Goal: Task Accomplishment & Management: Use online tool/utility

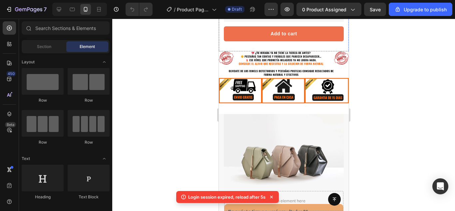
scroll to position [196, 0]
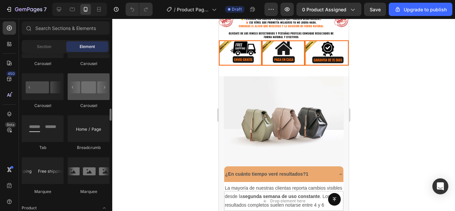
scroll to position [704, 0]
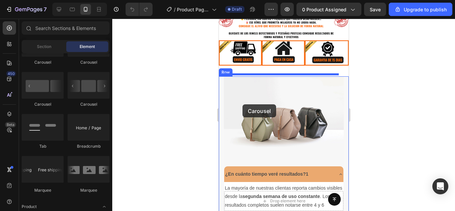
drag, startPoint x: 308, startPoint y: 113, endPoint x: 242, endPoint y: 104, distance: 66.5
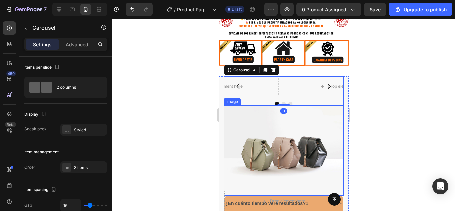
click at [264, 130] on img at bounding box center [284, 151] width 120 height 90
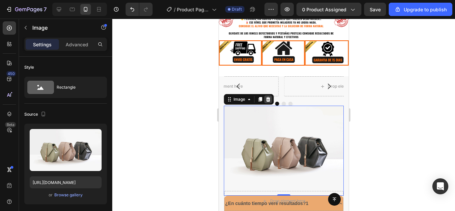
click at [269, 95] on div at bounding box center [268, 99] width 8 height 8
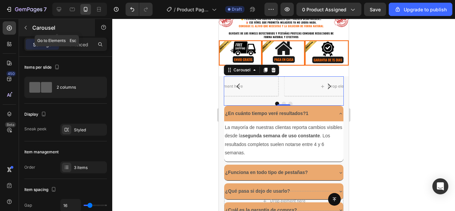
click at [28, 28] on icon "button" at bounding box center [25, 27] width 5 height 5
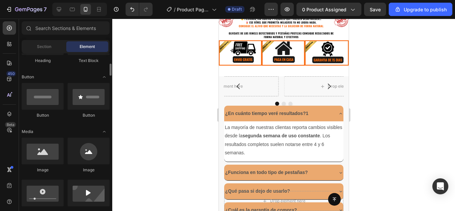
scroll to position [136, 0]
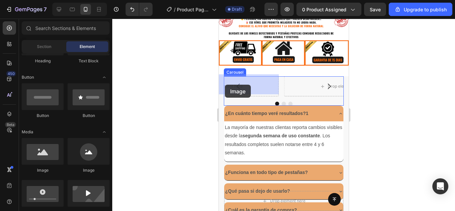
drag, startPoint x: 270, startPoint y: 175, endPoint x: 225, endPoint y: 85, distance: 101.2
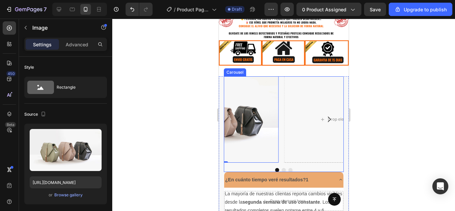
click at [328, 115] on icon "Carousel Next Arrow" at bounding box center [329, 119] width 8 height 8
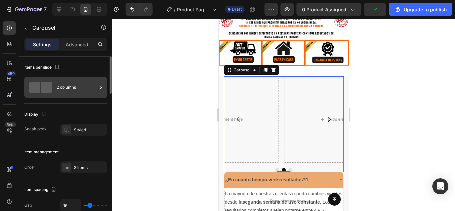
click at [99, 85] on icon at bounding box center [101, 87] width 7 height 7
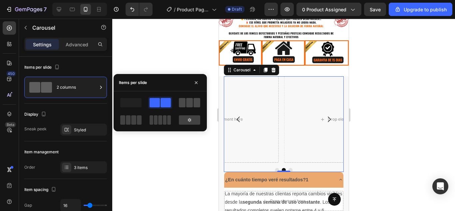
click at [187, 103] on span at bounding box center [189, 102] width 7 height 9
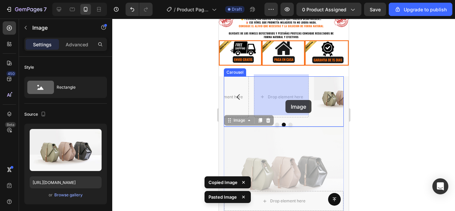
drag, startPoint x: 277, startPoint y: 138, endPoint x: 285, endPoint y: 100, distance: 38.5
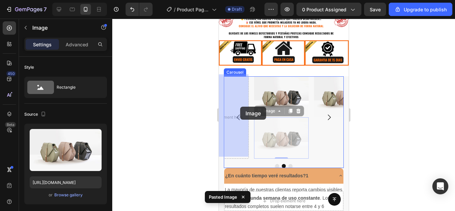
drag, startPoint x: 278, startPoint y: 138, endPoint x: 240, endPoint y: 107, distance: 49.5
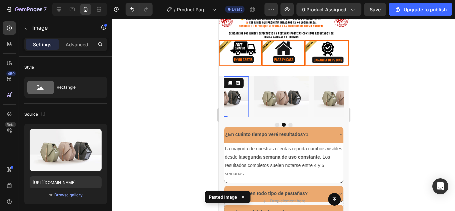
click at [396, 106] on div at bounding box center [283, 115] width 343 height 192
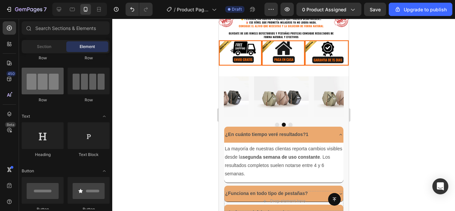
scroll to position [0, 0]
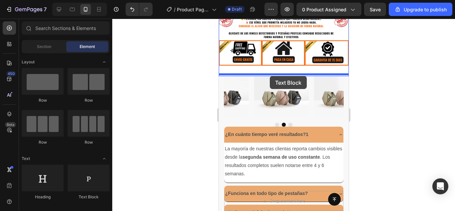
drag, startPoint x: 298, startPoint y: 192, endPoint x: 270, endPoint y: 76, distance: 119.7
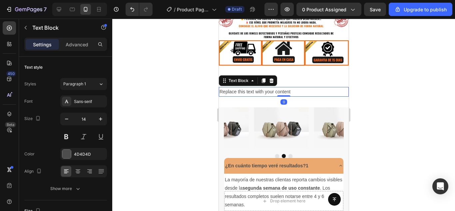
click at [386, 77] on div at bounding box center [283, 115] width 343 height 192
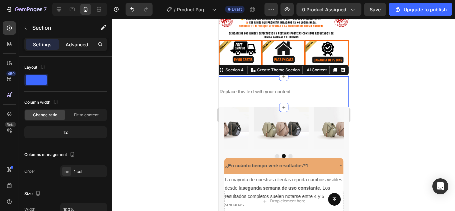
click at [76, 46] on p "Advanced" at bounding box center [77, 44] width 23 height 7
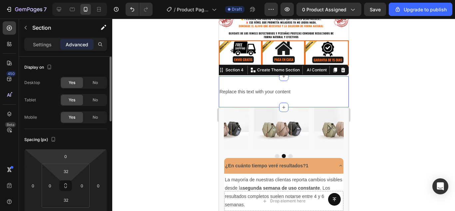
type input "2"
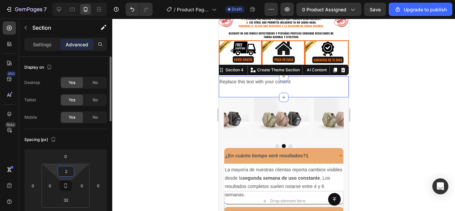
click at [61, 0] on html "7 / Product Page - [DATE] 17:51:56 Draft Preview 0 product assigned Save Upgrad…" at bounding box center [227, 0] width 455 height 0
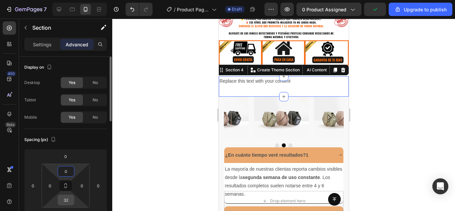
type input "0"
click at [67, 196] on input "32" at bounding box center [65, 200] width 13 height 10
type input "0"
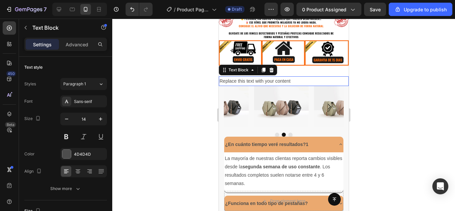
click at [258, 79] on div "Replace this text with your content" at bounding box center [284, 81] width 130 height 10
click at [258, 79] on p "Replace this text with your content" at bounding box center [283, 81] width 129 height 8
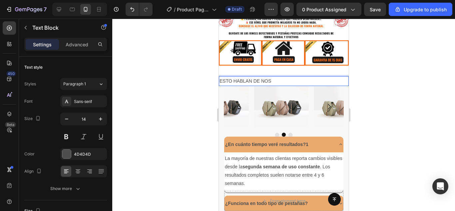
click at [259, 80] on p "ESTO HABLAN DE NOS" at bounding box center [283, 81] width 129 height 8
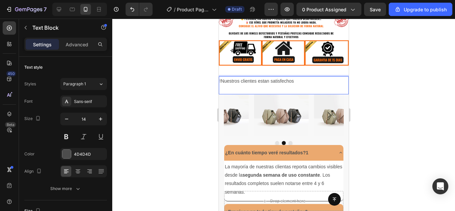
click at [268, 80] on p "!Nuestros clientes estan satisfechos" at bounding box center [283, 81] width 129 height 8
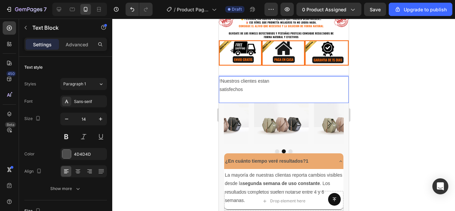
click at [250, 88] on p "satisfechos" at bounding box center [283, 89] width 129 height 8
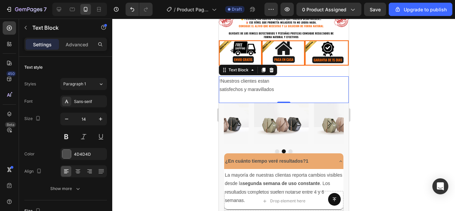
click at [387, 80] on div at bounding box center [283, 115] width 343 height 192
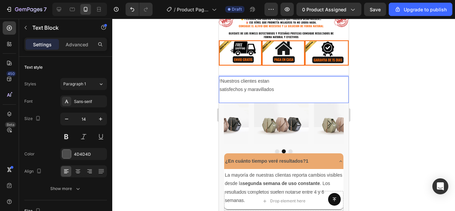
click at [219, 88] on p "satisfechos y maravillados" at bounding box center [283, 89] width 129 height 8
click at [246, 78] on p "!Nuestros clientes estan" at bounding box center [283, 81] width 129 height 8
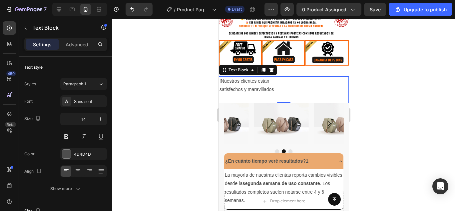
click at [397, 85] on div at bounding box center [283, 115] width 343 height 192
drag, startPoint x: 279, startPoint y: 100, endPoint x: 304, endPoint y: 76, distance: 34.6
click at [287, 76] on div "!Nuestros clientes estan satisfechos y maravillados Text Block 0" at bounding box center [284, 89] width 130 height 27
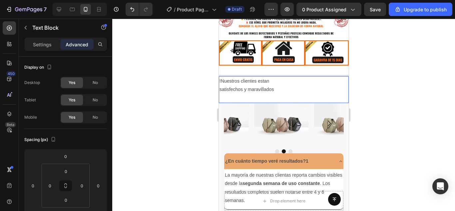
click at [328, 96] on p "Rich Text Editor. Editing area: main" at bounding box center [283, 98] width 129 height 8
click at [392, 81] on div at bounding box center [283, 115] width 343 height 192
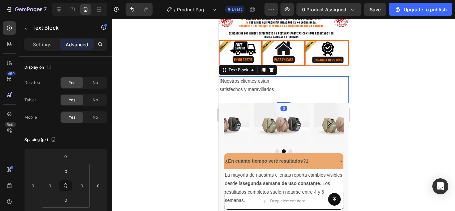
scroll to position [58, 0]
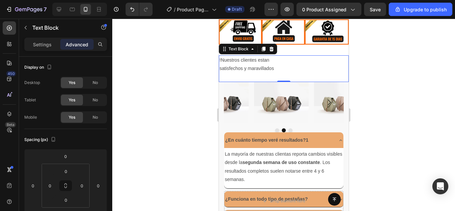
click at [313, 73] on p "Rich Text Editor. Editing area: main" at bounding box center [283, 77] width 129 height 8
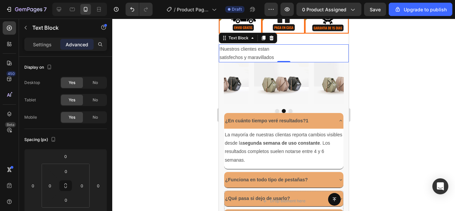
drag, startPoint x: 306, startPoint y: 56, endPoint x: 250, endPoint y: 50, distance: 56.6
click at [250, 50] on div "!Nuestros clientes estan satisfechos y maravillados" at bounding box center [284, 53] width 130 height 18
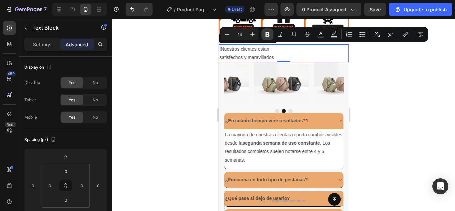
click at [270, 36] on icon "Editor contextual toolbar" at bounding box center [267, 34] width 7 height 7
click at [289, 33] on button "Underline" at bounding box center [294, 34] width 12 height 12
click at [325, 57] on p "satisfechos y maravillados" at bounding box center [283, 57] width 129 height 8
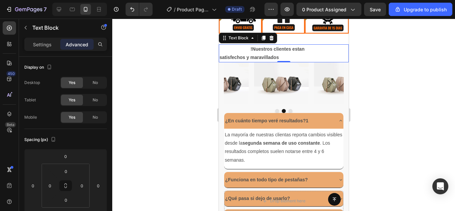
drag, startPoint x: 316, startPoint y: 53, endPoint x: 311, endPoint y: 55, distance: 5.0
click at [311, 55] on p "satisfechos y maravillados" at bounding box center [283, 57] width 129 height 8
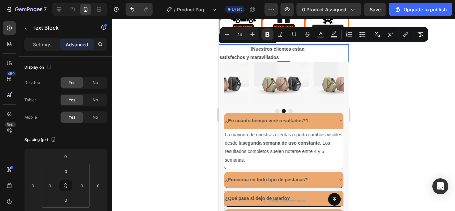
drag, startPoint x: 251, startPoint y: 48, endPoint x: 259, endPoint y: 54, distance: 10.0
click at [259, 54] on div "!Nuestros clientes estan satisfechos y maravillados" at bounding box center [284, 53] width 130 height 18
click at [252, 57] on strong "satisfechos y maravillados" at bounding box center [248, 57] width 59 height 5
drag, startPoint x: 250, startPoint y: 54, endPoint x: 282, endPoint y: 51, distance: 31.8
click at [282, 51] on div "!Nuestros clientes estan satisfechos y maravillados" at bounding box center [284, 53] width 130 height 18
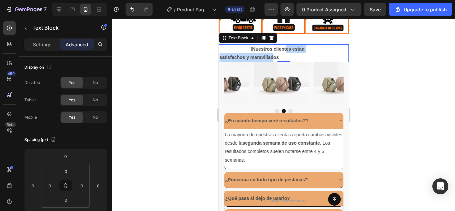
drag, startPoint x: 255, startPoint y: 50, endPoint x: 306, endPoint y: 48, distance: 50.3
click at [304, 48] on strong "!Nuestros clientes estan" at bounding box center [277, 48] width 54 height 5
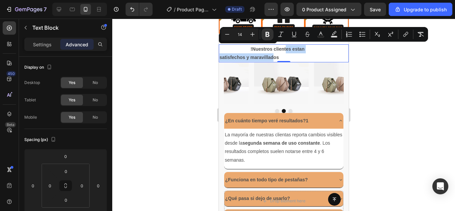
drag, startPoint x: 311, startPoint y: 49, endPoint x: 254, endPoint y: 48, distance: 57.0
click at [254, 48] on p "!Nuestros clientes estan" at bounding box center [283, 49] width 129 height 8
click at [291, 36] on icon "Editor contextual toolbar" at bounding box center [294, 34] width 7 height 7
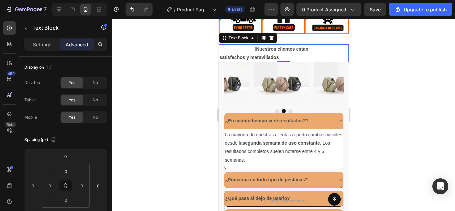
drag, startPoint x: 310, startPoint y: 55, endPoint x: 250, endPoint y: 53, distance: 60.0
click at [250, 53] on p "satisfechos y maravillados" at bounding box center [283, 57] width 129 height 8
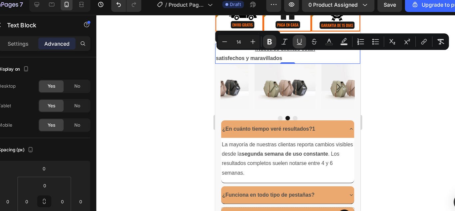
click at [293, 43] on icon "Editor contextual toolbar" at bounding box center [294, 42] width 7 height 7
click at [397, 131] on div at bounding box center [283, 115] width 343 height 192
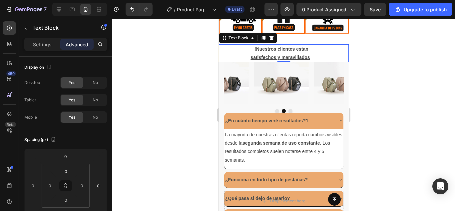
click at [41, 51] on div "Settings Advanced" at bounding box center [65, 47] width 93 height 19
click at [415, 89] on div at bounding box center [283, 115] width 343 height 192
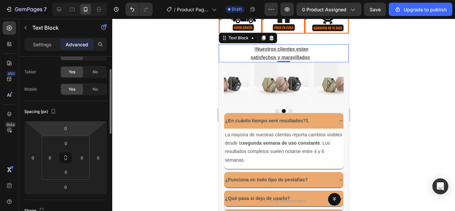
scroll to position [27, 0]
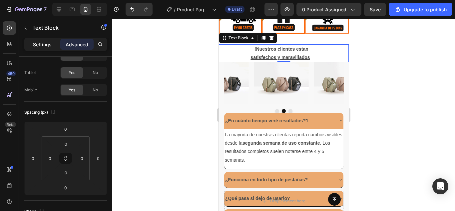
click at [47, 47] on p "Settings" at bounding box center [42, 44] width 19 height 7
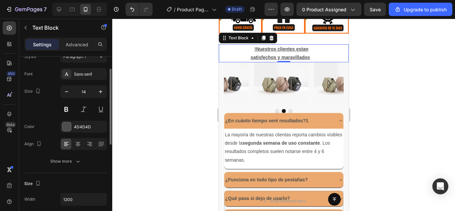
click at [67, 120] on div "Font Sans-serif Size 14 Color 4D4D4D Align Show more" at bounding box center [65, 117] width 83 height 99
click at [68, 126] on div at bounding box center [66, 126] width 9 height 9
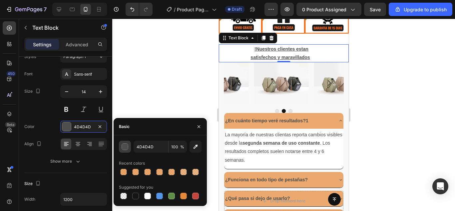
click at [124, 146] on div "button" at bounding box center [125, 147] width 7 height 7
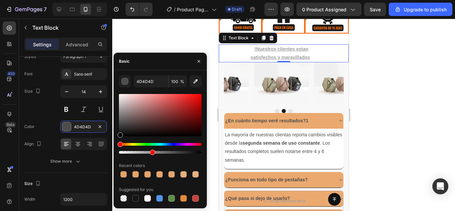
drag, startPoint x: 200, startPoint y: 151, endPoint x: 151, endPoint y: 152, distance: 49.0
click at [151, 152] on div at bounding box center [152, 152] width 5 height 5
type input "000000"
type input "39"
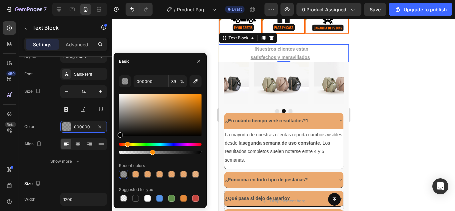
click at [126, 144] on div "Hue" at bounding box center [160, 144] width 83 height 3
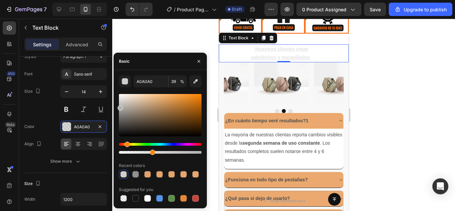
drag, startPoint x: 121, startPoint y: 134, endPoint x: 117, endPoint y: 107, distance: 28.1
click at [117, 107] on div "A0A0A0 39 % Recent colors Suggested for you" at bounding box center [160, 139] width 93 height 128
type input "B2B2B2"
click at [119, 75] on button "button" at bounding box center [125, 81] width 12 height 12
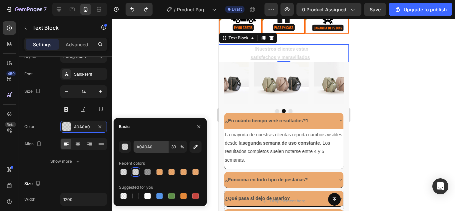
type input "000000"
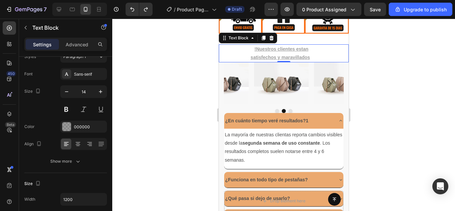
click at [168, 63] on div at bounding box center [283, 115] width 343 height 192
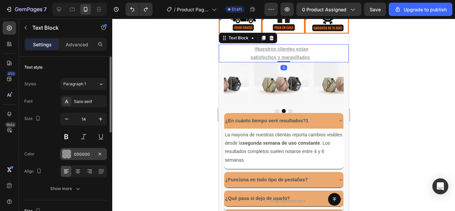
click at [67, 154] on div at bounding box center [66, 154] width 9 height 9
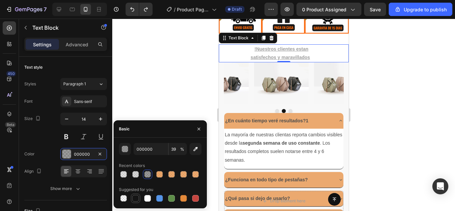
click at [132, 199] on div at bounding box center [136, 198] width 8 height 8
type input "151515"
type input "100"
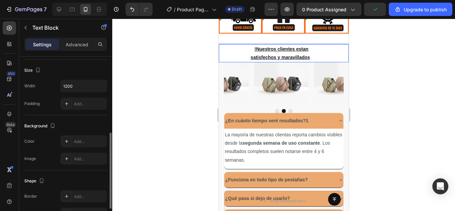
scroll to position [163, 0]
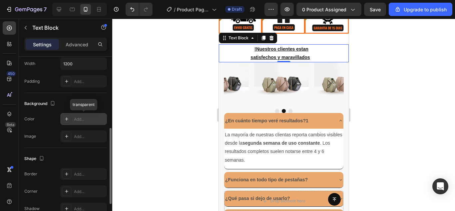
click at [66, 122] on div at bounding box center [66, 118] width 9 height 9
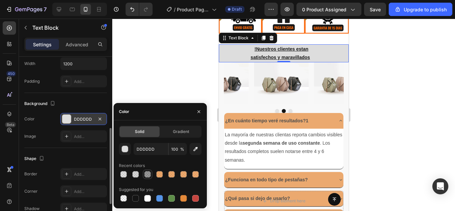
click at [145, 177] on div at bounding box center [147, 174] width 7 height 7
type input "000000"
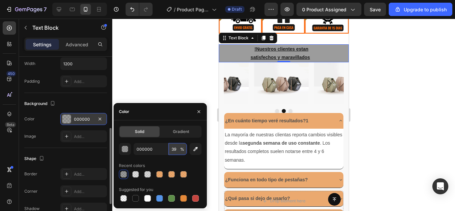
click at [0, 0] on input "39" at bounding box center [0, 0] width 0 height 0
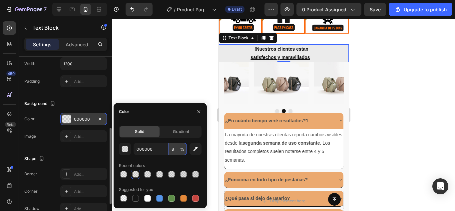
type input "9"
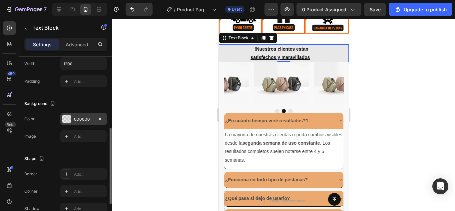
click at [428, 59] on div at bounding box center [283, 115] width 343 height 192
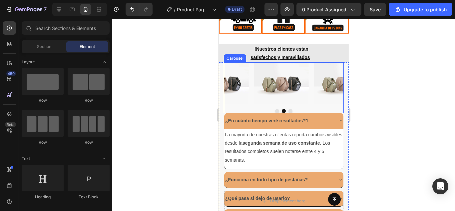
click at [237, 74] on button "Carousel Back Arrow" at bounding box center [238, 83] width 19 height 19
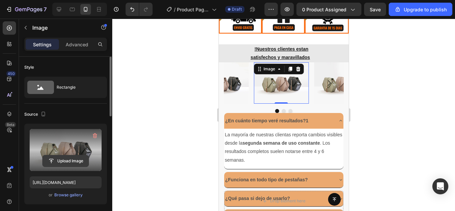
click at [71, 158] on input "file" at bounding box center [66, 160] width 46 height 11
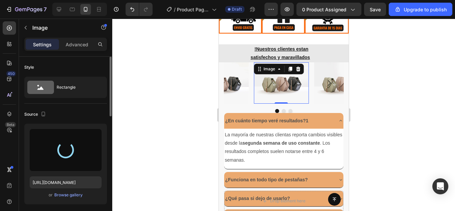
type input "[URL][DOMAIN_NAME]"
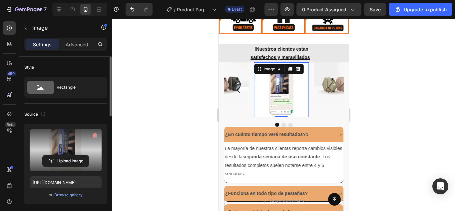
click at [370, 73] on div at bounding box center [283, 115] width 343 height 192
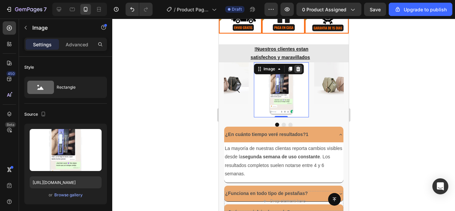
click at [298, 69] on icon at bounding box center [298, 69] width 4 height 5
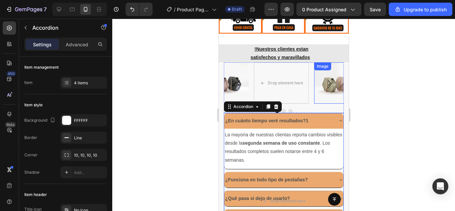
scroll to position [45, 0]
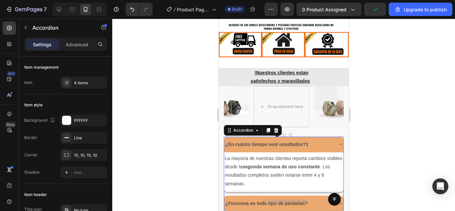
click at [382, 129] on div at bounding box center [283, 115] width 343 height 192
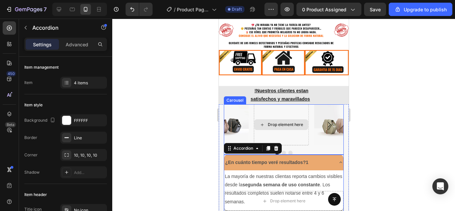
scroll to position [0, 0]
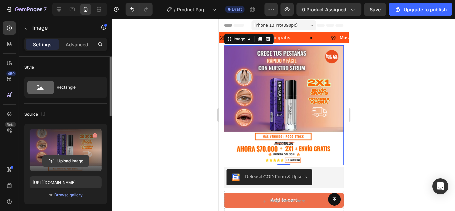
click at [59, 159] on input "file" at bounding box center [66, 160] width 46 height 11
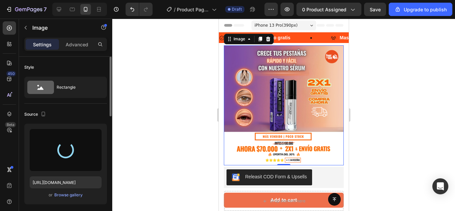
type input "[URL][DOMAIN_NAME]"
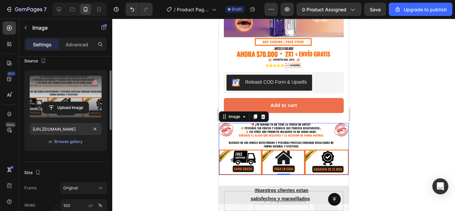
scroll to position [50, 0]
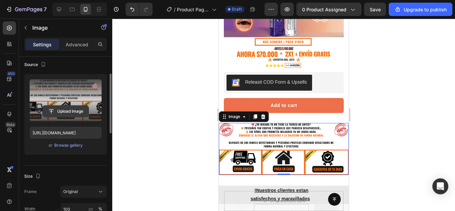
click at [67, 112] on input "file" at bounding box center [66, 111] width 46 height 11
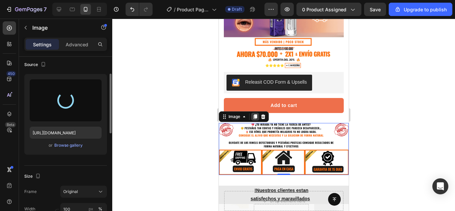
type input "[URL][DOMAIN_NAME]"
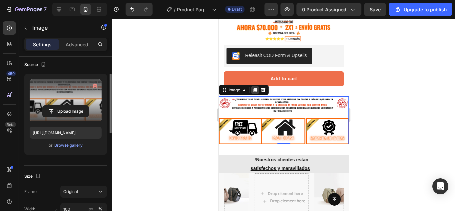
scroll to position [122, 0]
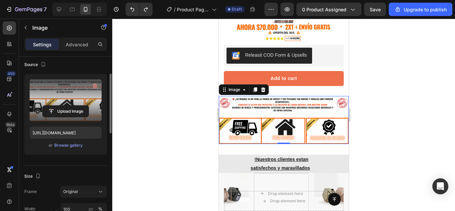
click at [385, 72] on div at bounding box center [283, 115] width 343 height 192
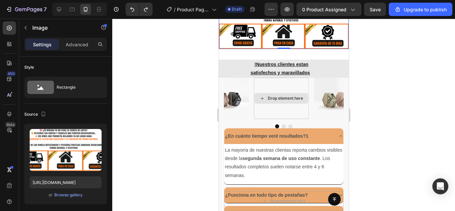
scroll to position [224, 0]
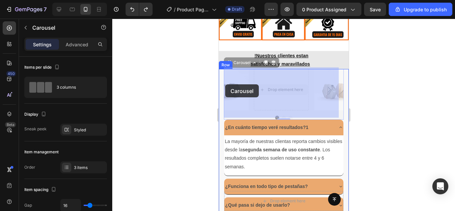
drag, startPoint x: 240, startPoint y: 78, endPoint x: 225, endPoint y: 84, distance: 16.2
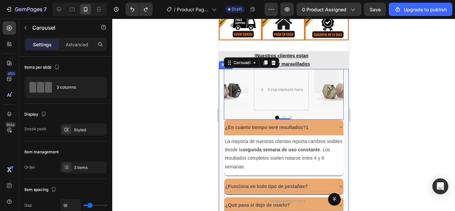
click at [363, 76] on div at bounding box center [283, 115] width 343 height 192
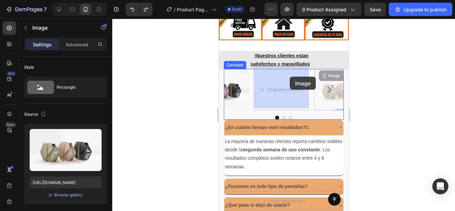
drag, startPoint x: 327, startPoint y: 77, endPoint x: 290, endPoint y: 77, distance: 37.0
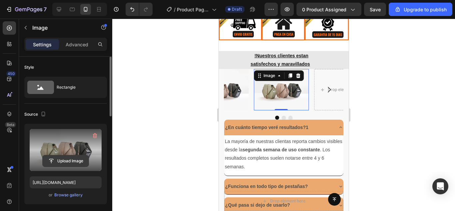
click at [71, 159] on input "file" at bounding box center [66, 160] width 46 height 11
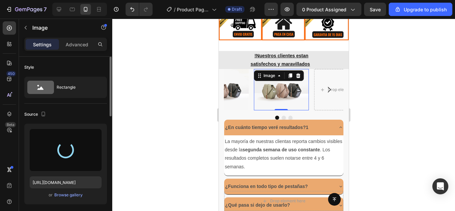
type input "[URL][DOMAIN_NAME]"
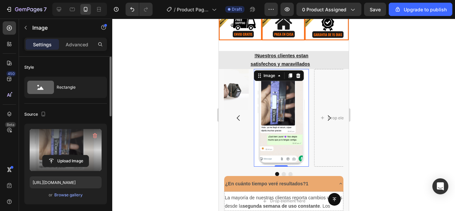
click at [364, 117] on div at bounding box center [283, 115] width 343 height 192
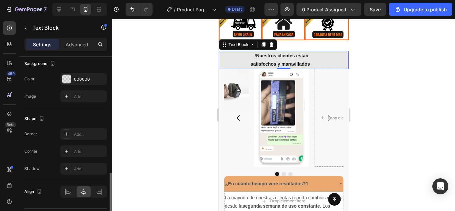
scroll to position [222, 0]
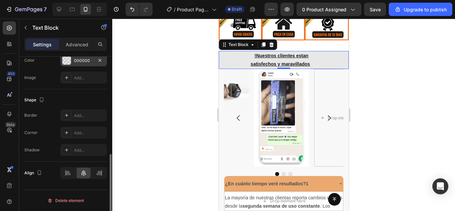
click at [71, 64] on div "000000" at bounding box center [83, 60] width 47 height 12
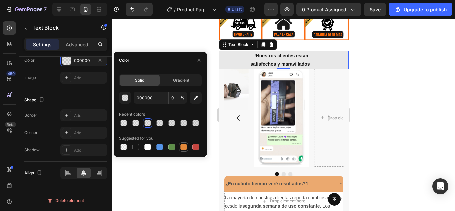
click at [182, 144] on div at bounding box center [183, 147] width 7 height 7
type input "E4893A"
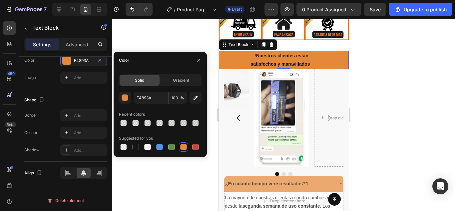
click at [182, 144] on div at bounding box center [183, 147] width 7 height 7
click at [181, 99] on span "%" at bounding box center [182, 98] width 4 height 6
click at [178, 99] on input "100" at bounding box center [178, 98] width 18 height 12
click at [135, 123] on div at bounding box center [135, 123] width 7 height 7
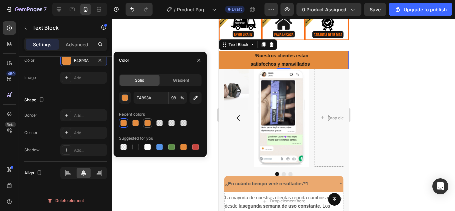
click at [147, 122] on div at bounding box center [147, 123] width 7 height 7
type input "99"
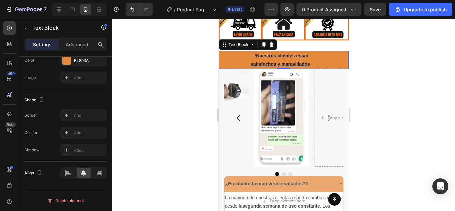
click at [403, 80] on div at bounding box center [283, 115] width 343 height 192
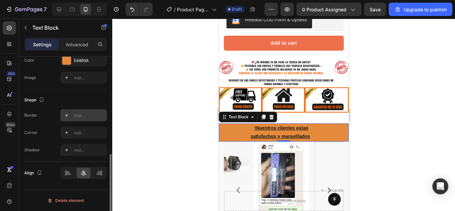
click at [67, 114] on icon at bounding box center [66, 115] width 5 height 5
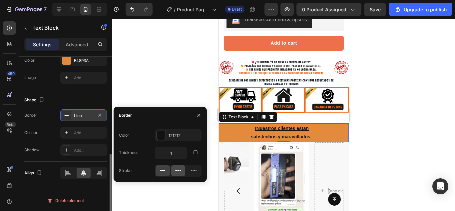
click at [175, 173] on div at bounding box center [178, 170] width 14 height 11
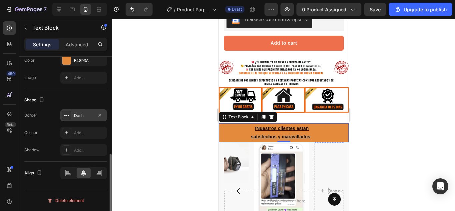
click at [423, 129] on div at bounding box center [283, 115] width 343 height 192
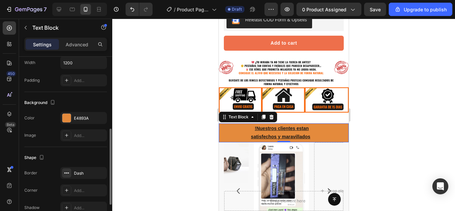
scroll to position [203, 0]
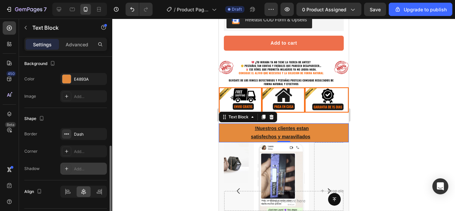
click at [78, 169] on div "Add..." at bounding box center [89, 169] width 31 height 6
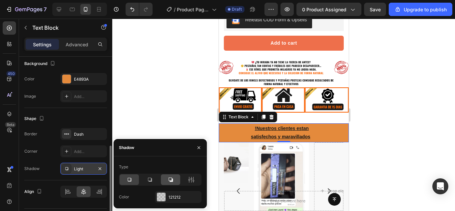
click at [171, 181] on icon at bounding box center [171, 180] width 4 height 4
click at [163, 201] on div at bounding box center [161, 196] width 9 height 9
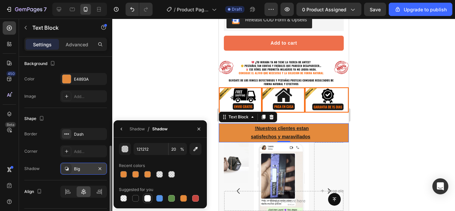
click at [145, 196] on div at bounding box center [147, 198] width 7 height 7
type input "FFFFFF"
type input "100"
click at [363, 120] on div at bounding box center [283, 115] width 343 height 192
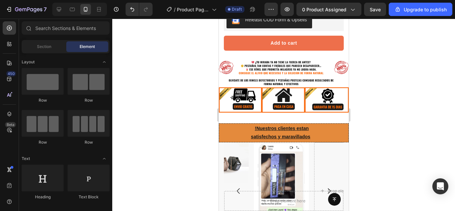
click at [389, 128] on div at bounding box center [283, 115] width 343 height 192
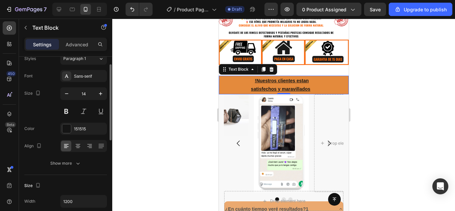
scroll to position [23, 0]
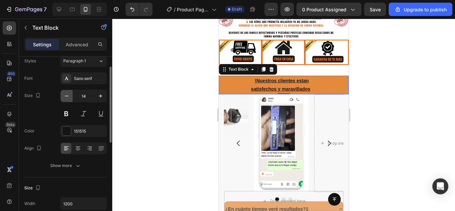
click at [67, 96] on icon "button" at bounding box center [66, 96] width 3 height 1
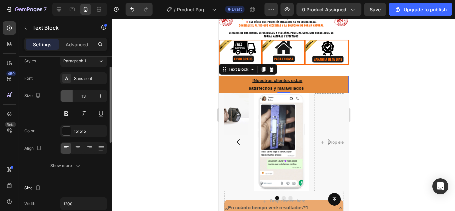
type input "12"
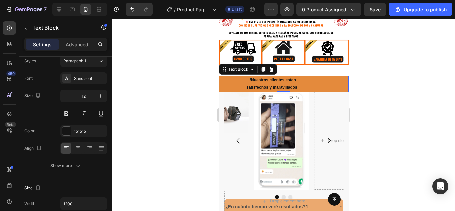
click at [387, 87] on div at bounding box center [283, 115] width 343 height 192
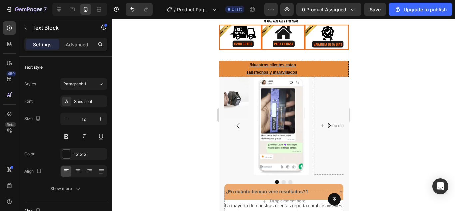
scroll to position [214, 0]
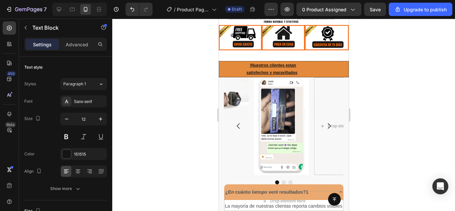
click at [247, 64] on strong "!Nuestros clientes estan" at bounding box center [271, 65] width 50 height 5
click at [246, 70] on u "satisfechos y maravillados" at bounding box center [271, 72] width 51 height 5
click at [254, 65] on strong "!Nuestros clientes estan" at bounding box center [273, 65] width 55 height 5
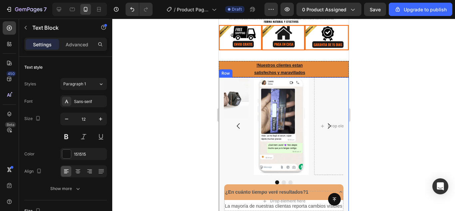
click at [391, 81] on div at bounding box center [283, 115] width 343 height 192
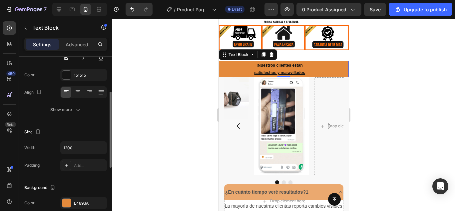
scroll to position [79, 0]
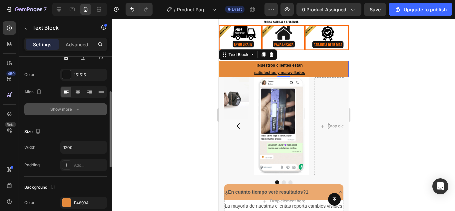
click at [80, 107] on icon "button" at bounding box center [78, 109] width 7 height 7
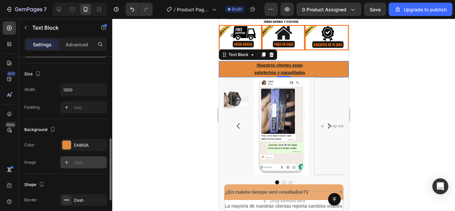
scroll to position [225, 0]
click at [79, 42] on p "Advanced" at bounding box center [77, 44] width 23 height 7
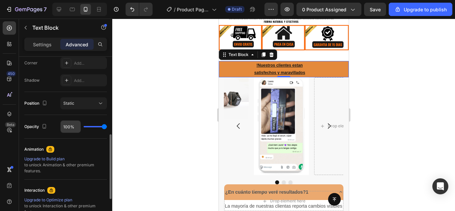
scroll to position [208, 0]
click at [87, 109] on button "Static" at bounding box center [83, 104] width 47 height 12
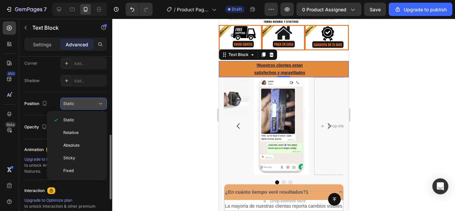
click at [87, 109] on button "Static" at bounding box center [83, 104] width 47 height 12
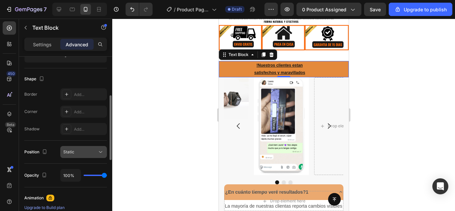
scroll to position [142, 0]
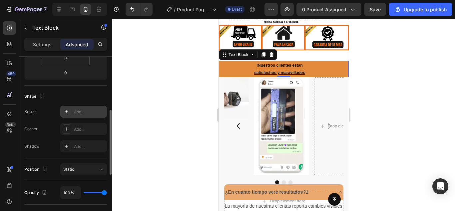
click at [67, 110] on icon at bounding box center [66, 111] width 5 height 5
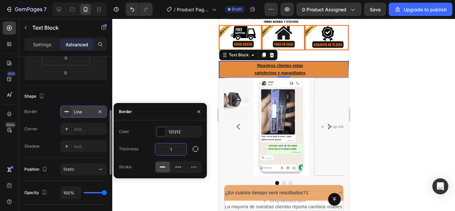
click at [172, 147] on input "1" at bounding box center [170, 149] width 31 height 12
type input "4"
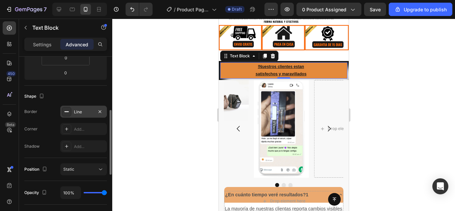
click at [389, 112] on div at bounding box center [283, 115] width 343 height 192
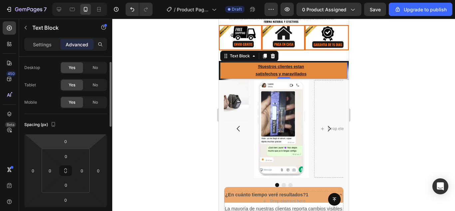
scroll to position [0, 0]
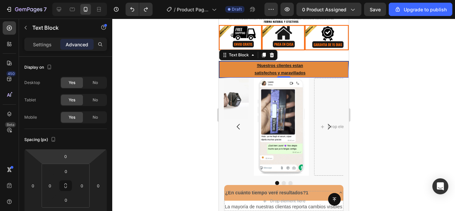
click at [408, 60] on div at bounding box center [283, 115] width 343 height 192
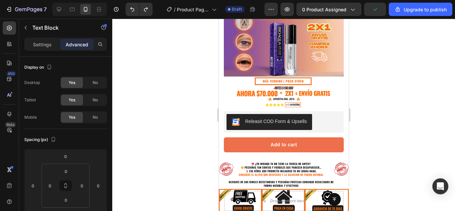
scroll to position [136, 0]
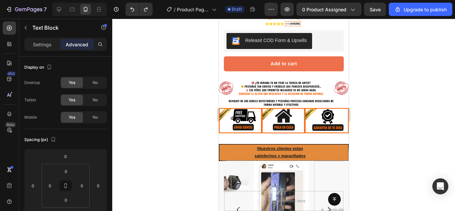
click at [395, 83] on div at bounding box center [283, 115] width 343 height 192
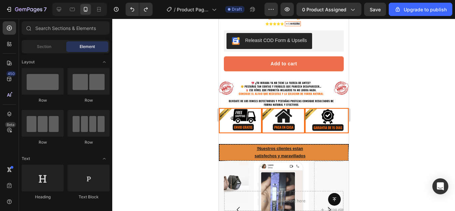
click at [423, 125] on div at bounding box center [283, 115] width 343 height 192
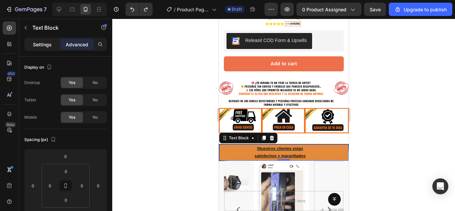
click at [37, 47] on p "Settings" at bounding box center [42, 44] width 19 height 7
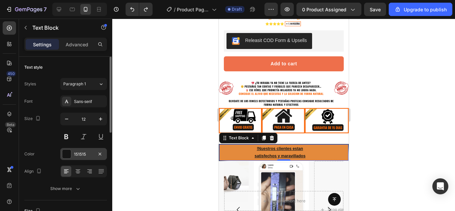
click at [64, 154] on div at bounding box center [66, 154] width 9 height 9
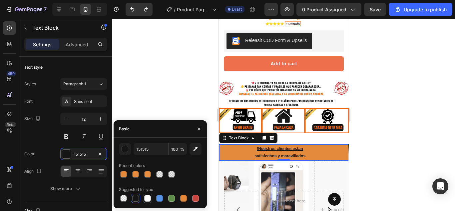
click at [146, 198] on div at bounding box center [147, 198] width 7 height 7
type input "FFFFFF"
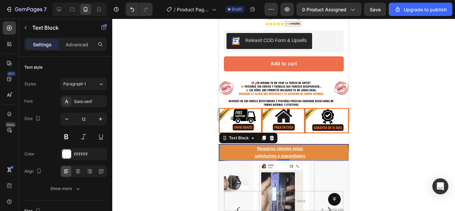
click at [406, 132] on div at bounding box center [283, 115] width 343 height 192
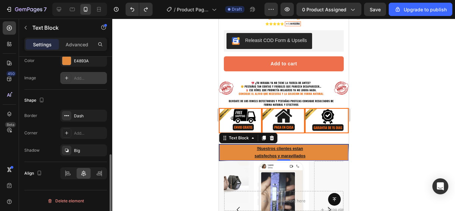
scroll to position [222, 0]
click at [102, 118] on icon "button" at bounding box center [99, 115] width 5 height 5
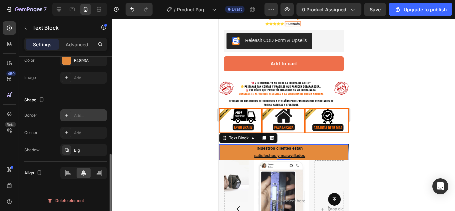
click at [407, 100] on div at bounding box center [283, 115] width 343 height 192
click at [102, 149] on icon "button" at bounding box center [99, 149] width 5 height 5
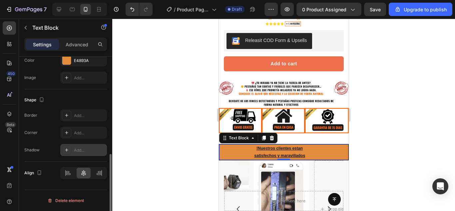
click at [155, 129] on div at bounding box center [283, 115] width 343 height 192
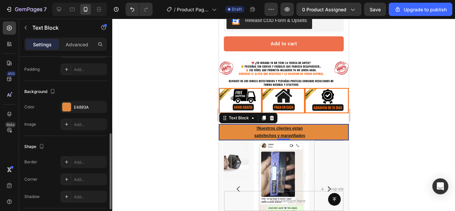
scroll to position [175, 0]
click at [83, 177] on div "Add..." at bounding box center [89, 179] width 31 height 6
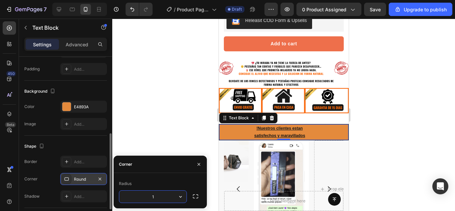
type input "10"
click at [364, 139] on div at bounding box center [283, 115] width 343 height 192
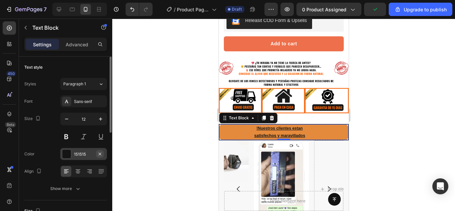
click at [101, 152] on icon "button" at bounding box center [99, 153] width 5 height 5
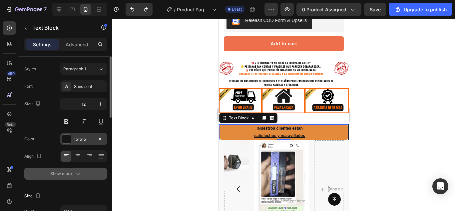
scroll to position [0, 0]
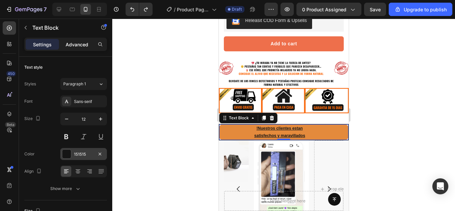
click at [84, 39] on div "Advanced" at bounding box center [76, 44] width 33 height 11
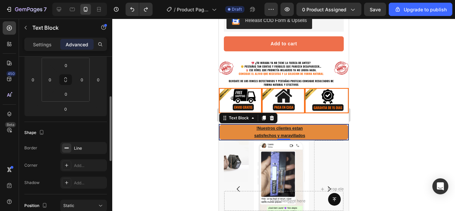
scroll to position [106, 0]
click at [97, 151] on button "button" at bounding box center [100, 148] width 8 height 8
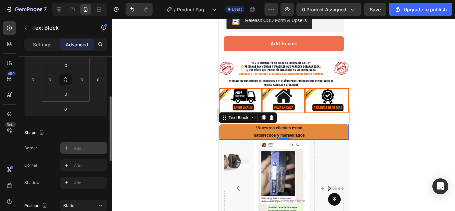
click at [442, 111] on div at bounding box center [283, 115] width 343 height 192
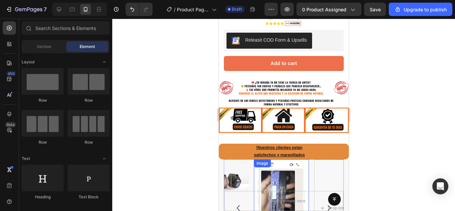
scroll to position [182, 0]
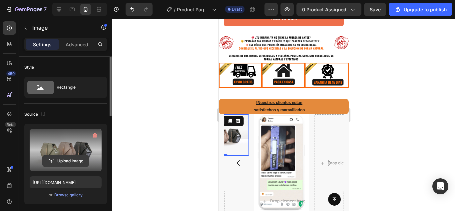
click at [50, 161] on input "file" at bounding box center [66, 160] width 46 height 11
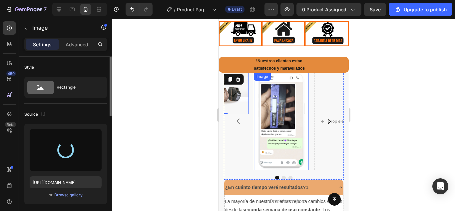
scroll to position [219, 0]
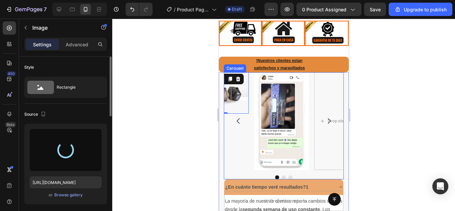
type input "[URL][DOMAIN_NAME]"
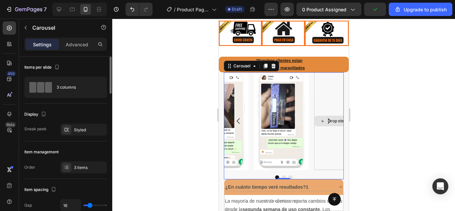
scroll to position [249, 0]
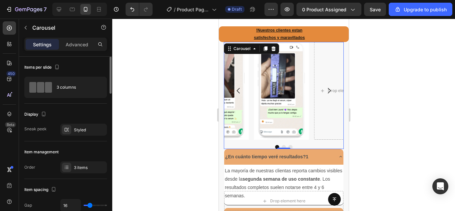
click at [382, 111] on div at bounding box center [283, 115] width 343 height 192
click at [288, 9] on icon "button" at bounding box center [287, 9] width 5 height 4
